Goal: Task Accomplishment & Management: Manage account settings

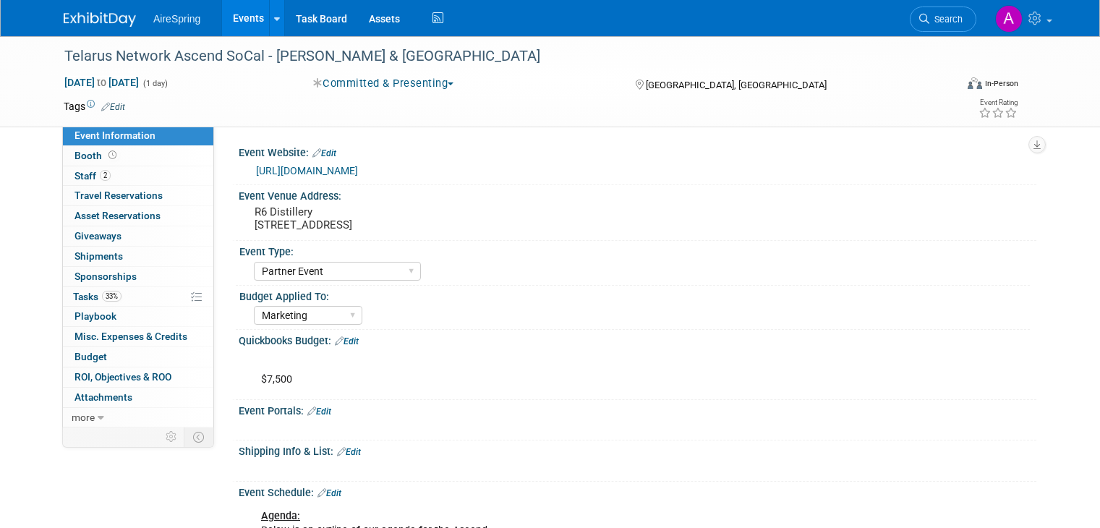
select select "Partner Event"
select select "Marketing"
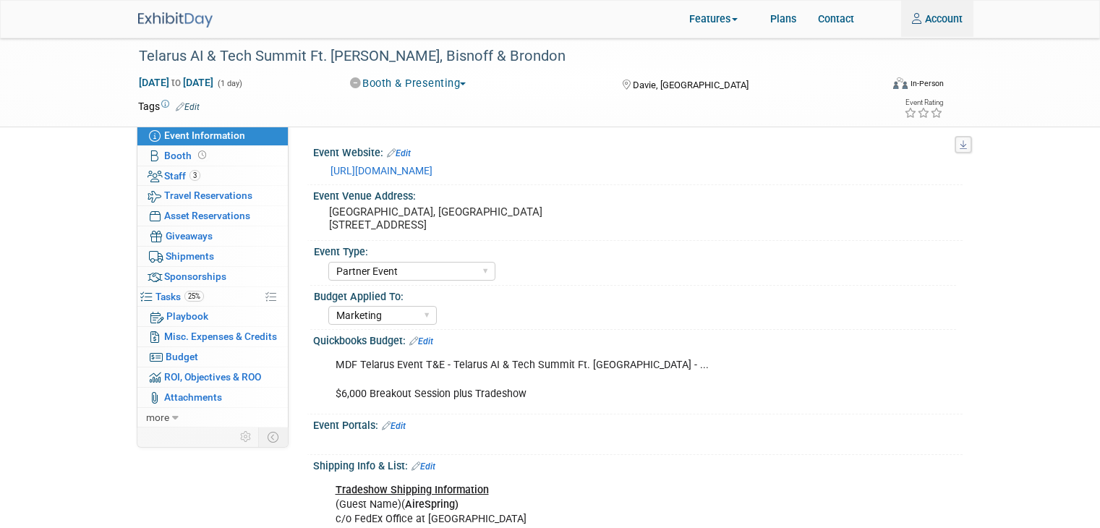
select select "Partner Event"
select select "Marketing"
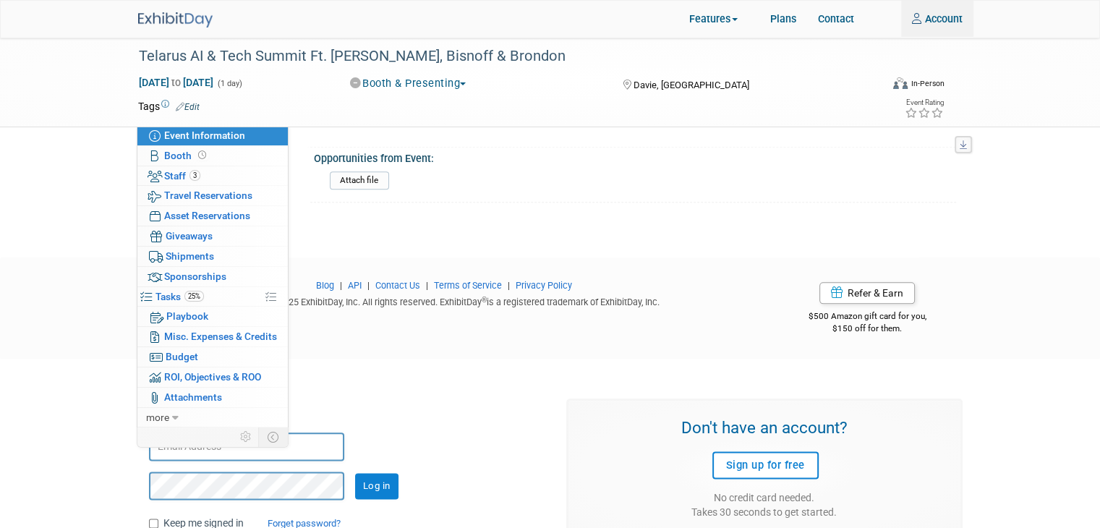
scroll to position [1716, 0]
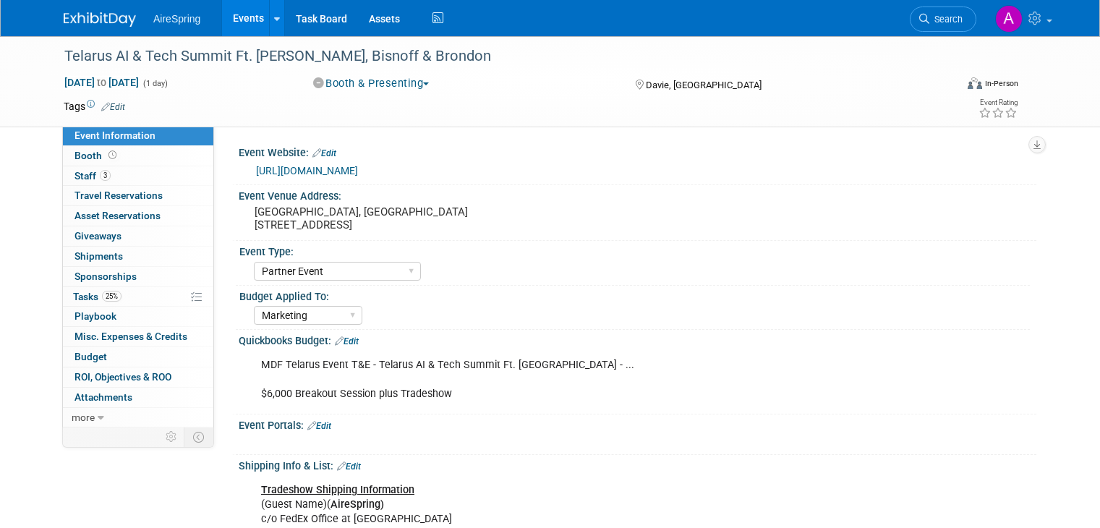
select select "Partner Event"
select select "Marketing"
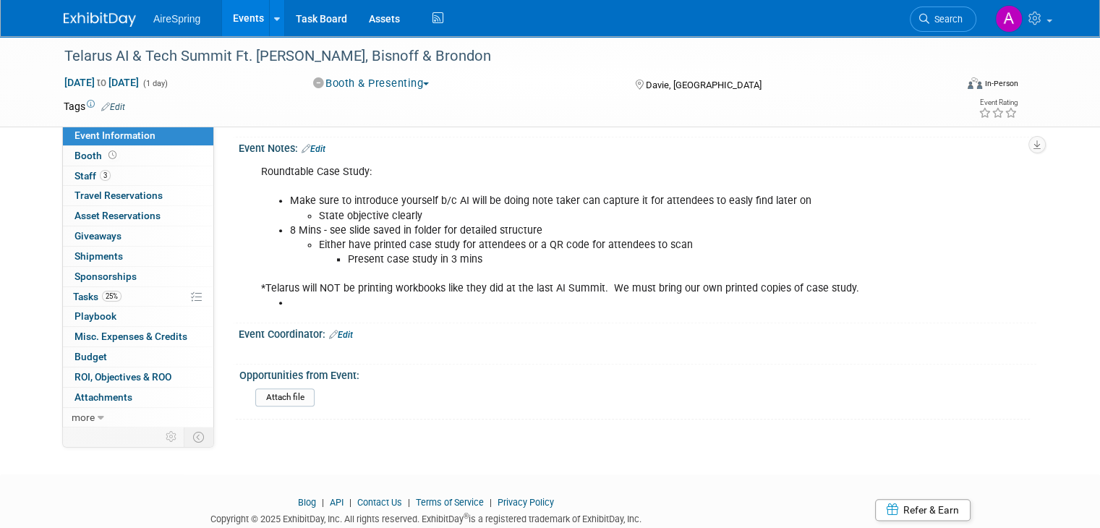
scroll to position [1591, 0]
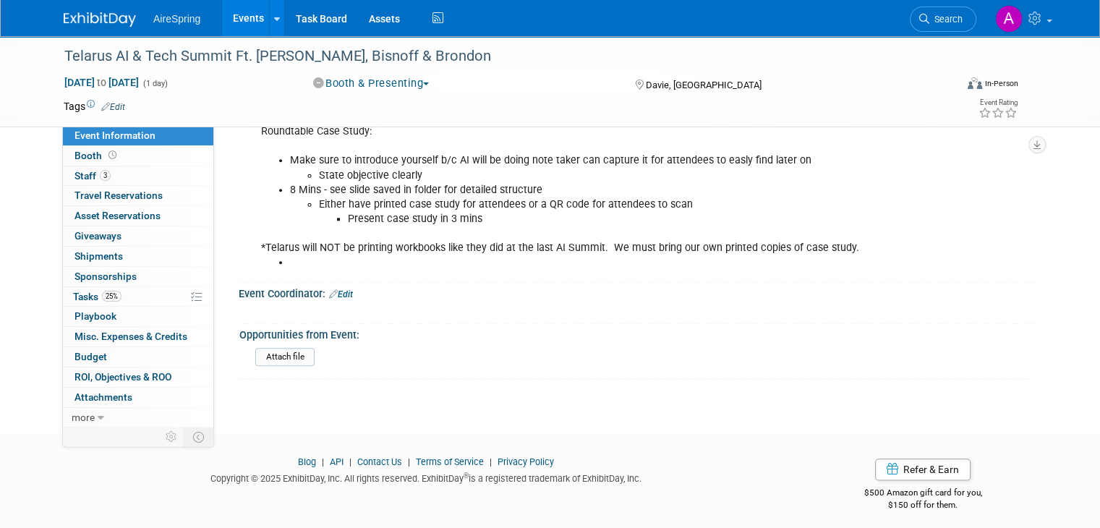
click at [335, 289] on link "Edit" at bounding box center [341, 294] width 24 height 10
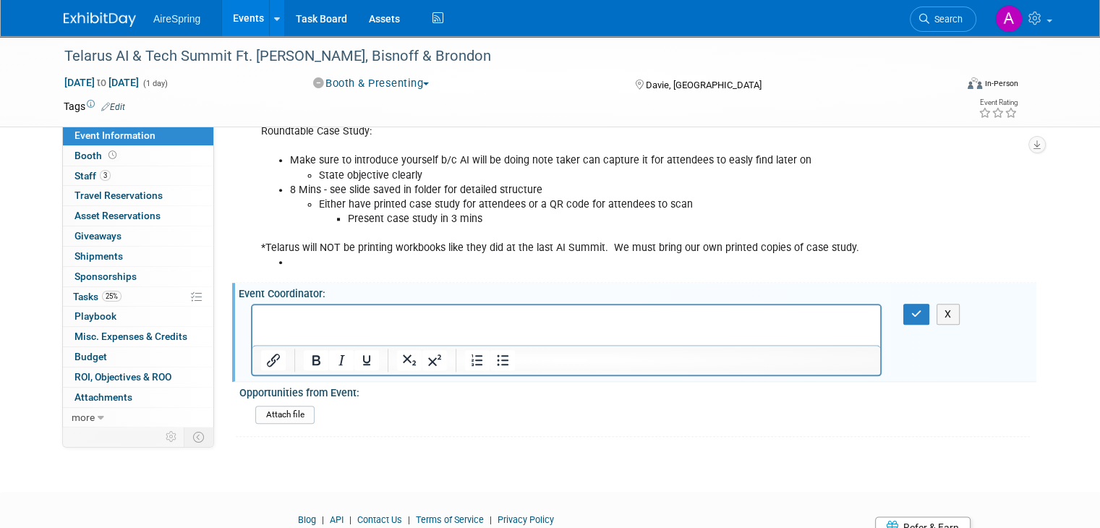
scroll to position [0, 0]
click at [432, 325] on html at bounding box center [566, 315] width 628 height 20
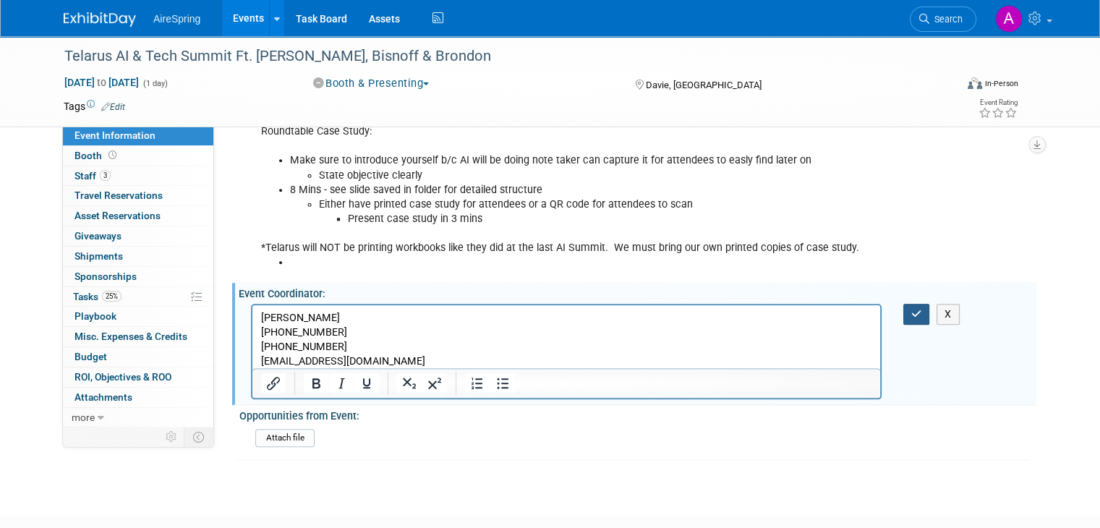
click at [920, 310] on icon "button" at bounding box center [916, 314] width 11 height 10
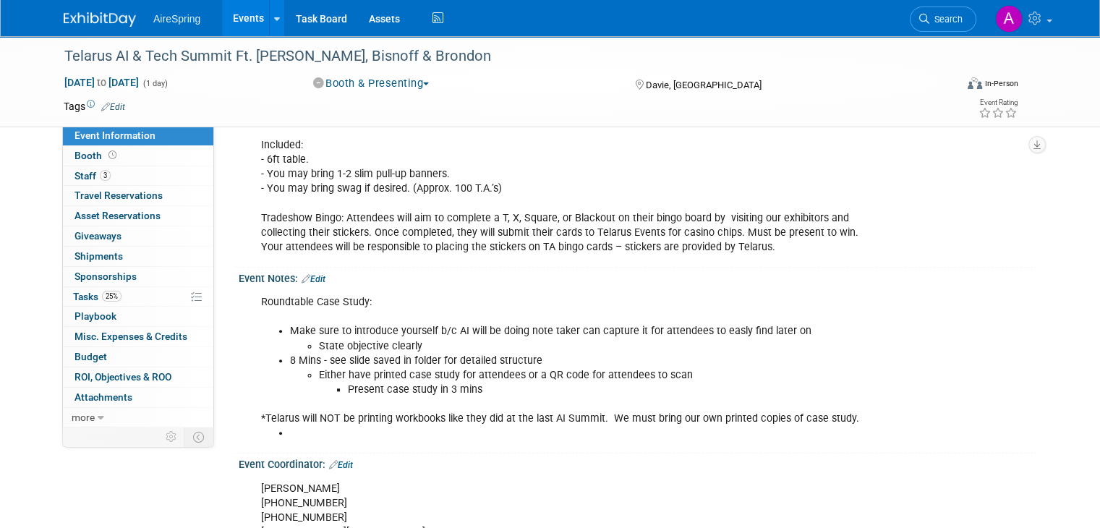
scroll to position [1447, 0]
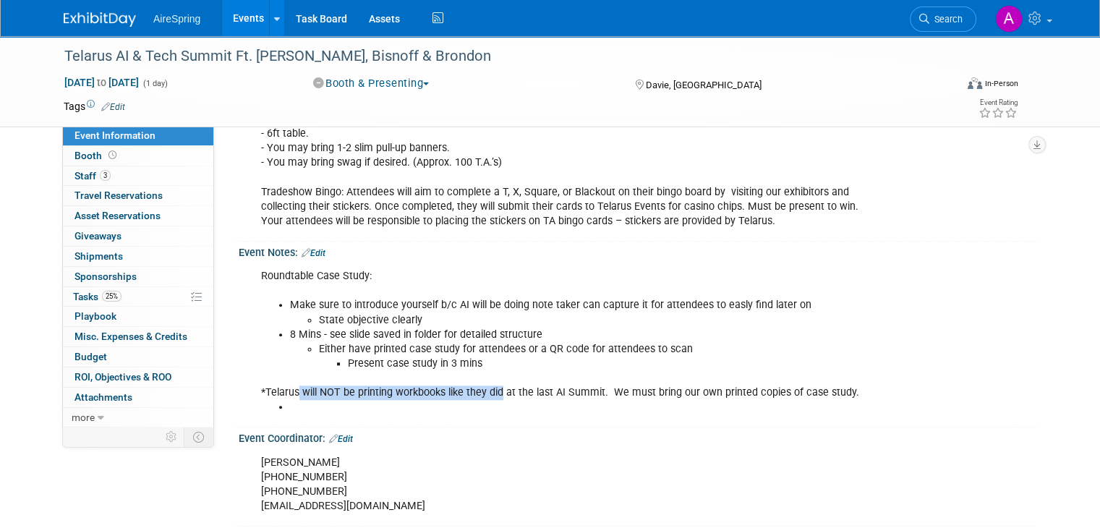
drag, startPoint x: 287, startPoint y: 388, endPoint x: 488, endPoint y: 388, distance: 201.1
click at [488, 388] on div "Roundtable Case Study: Make sure to introduce yourself b/c AI will be doing not…" at bounding box center [566, 342] width 631 height 160
click at [487, 404] on li at bounding box center [581, 407] width 583 height 14
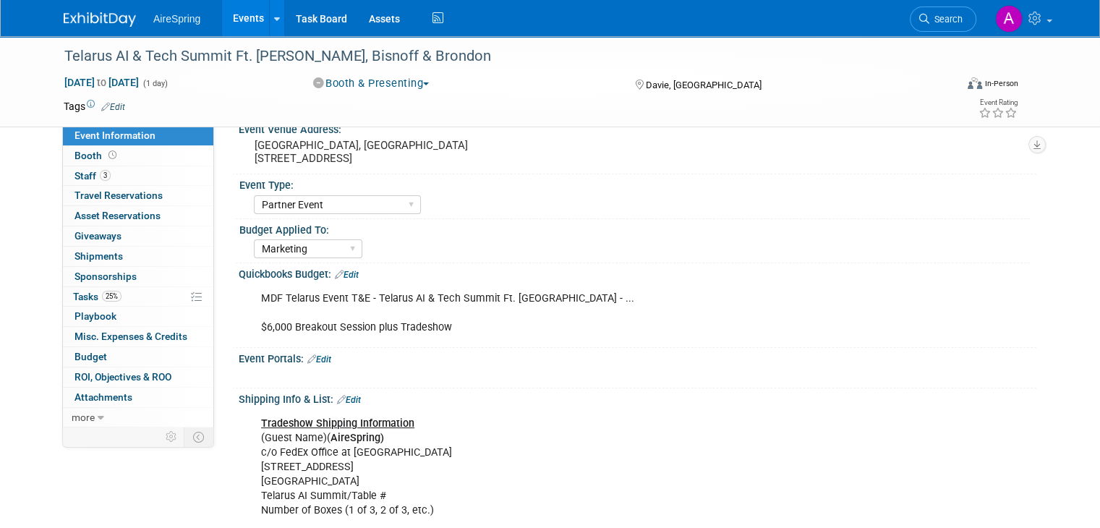
scroll to position [0, 0]
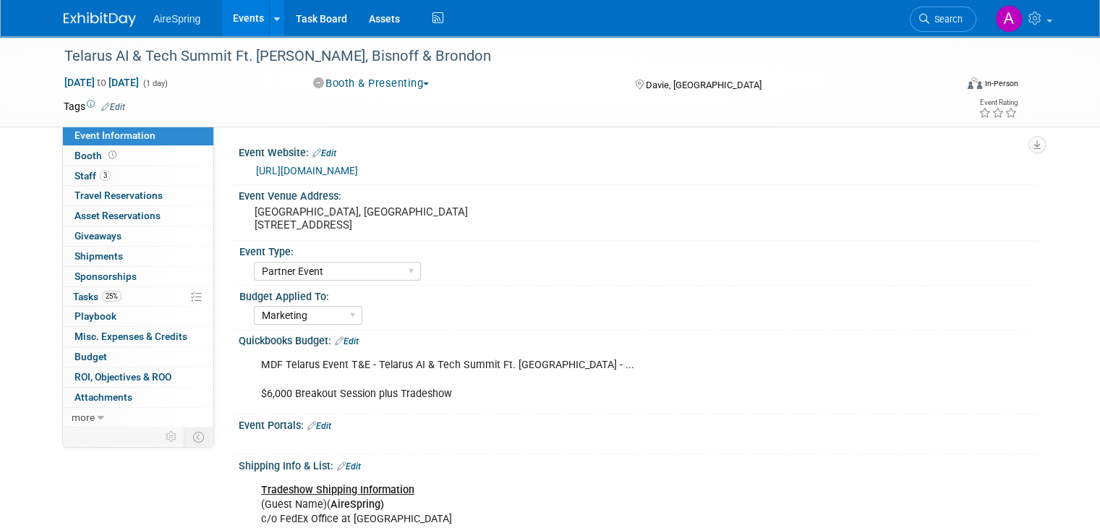
click at [963, 51] on div "Telarus AI & Tech Summit Ft. Lauderdale - Hester, Bisnoff & Brondon" at bounding box center [541, 55] width 976 height 39
